Goal: Use online tool/utility: Utilize a website feature to perform a specific function

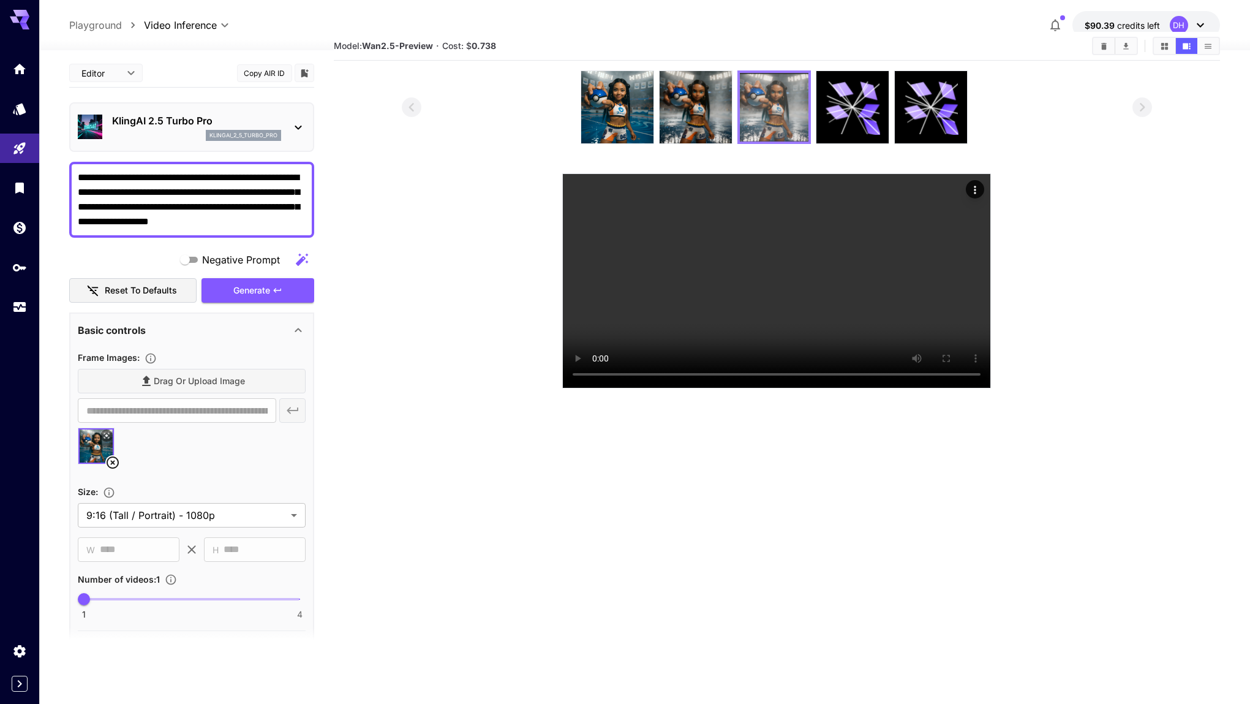
click at [759, 109] on img at bounding box center [774, 107] width 69 height 69
click at [716, 129] on img at bounding box center [696, 107] width 72 height 72
click at [786, 116] on img at bounding box center [774, 107] width 72 height 72
click at [714, 109] on img at bounding box center [696, 107] width 72 height 72
click at [774, 113] on img at bounding box center [774, 107] width 72 height 72
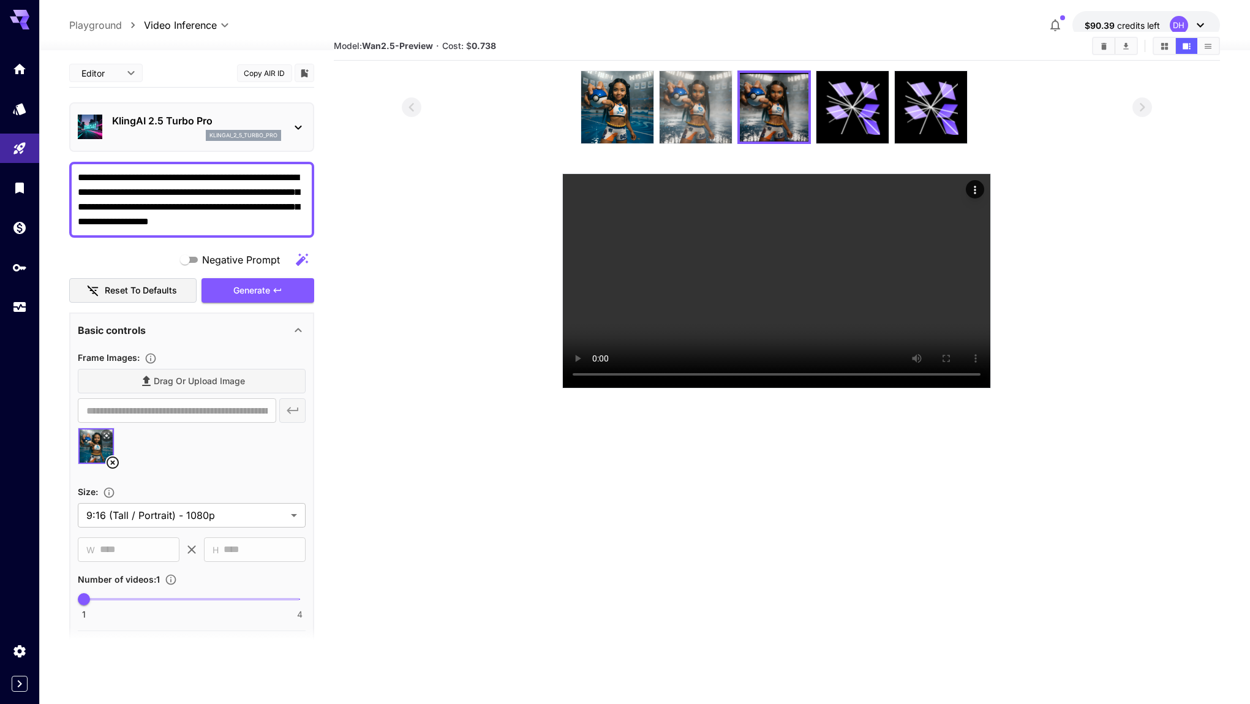
click at [686, 122] on img at bounding box center [696, 107] width 72 height 72
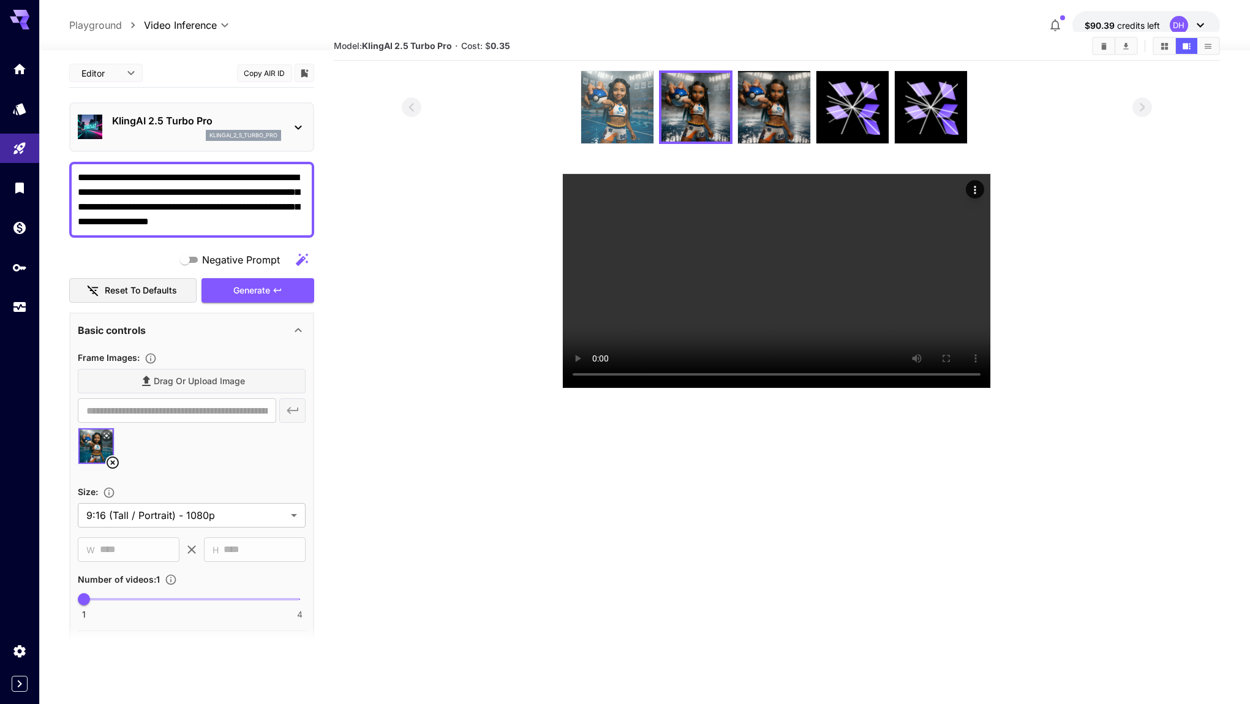
click at [624, 121] on img at bounding box center [617, 107] width 72 height 72
click at [436, 388] on section at bounding box center [777, 229] width 751 height 318
